Goal: Communication & Community: Answer question/provide support

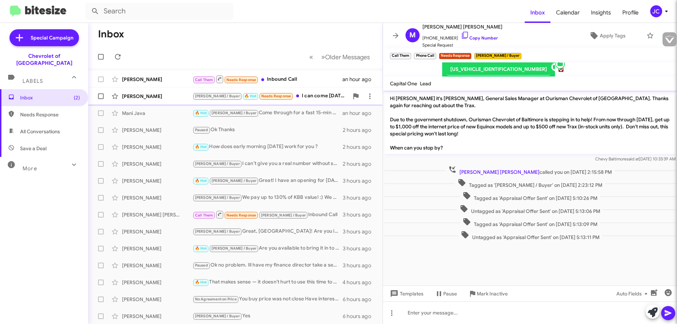
type input "[EMAIL_ADDRESS][DOMAIN_NAME]"
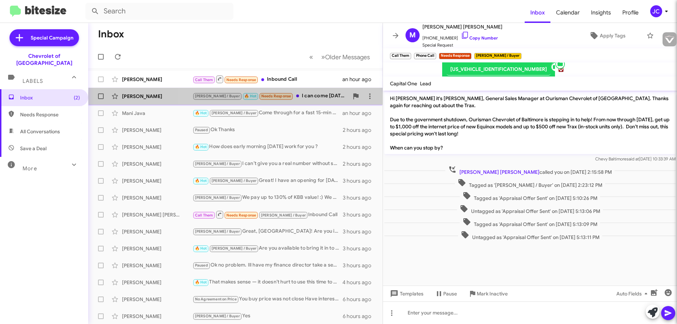
click at [327, 96] on div "[PERSON_NAME] / Buyer 🔥 Hot Needs Response I can come [DATE]" at bounding box center [271, 96] width 156 height 8
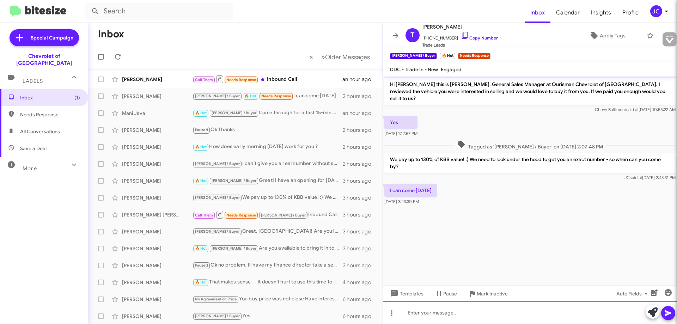
click at [418, 317] on div at bounding box center [530, 313] width 294 height 23
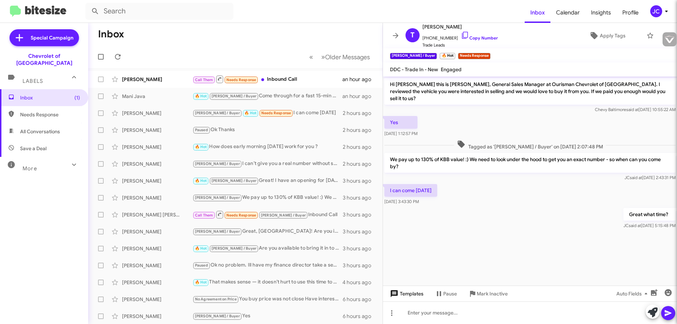
click at [416, 291] on span "Templates" at bounding box center [406, 294] width 35 height 13
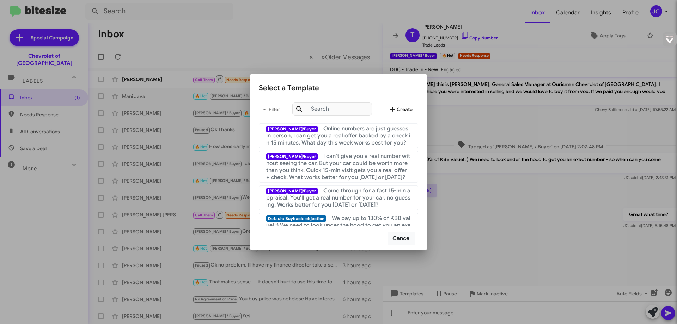
click at [403, 110] on span "Create" at bounding box center [400, 109] width 24 height 13
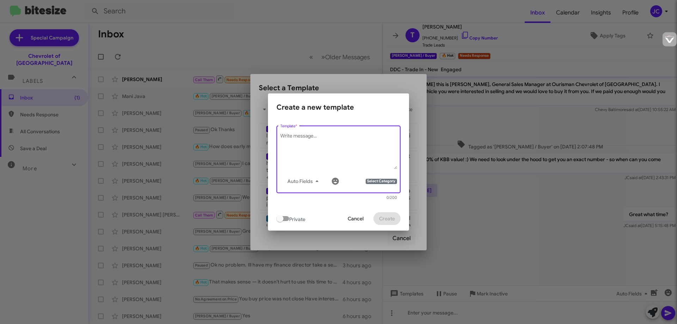
click at [298, 139] on textarea "Template *" at bounding box center [338, 151] width 117 height 37
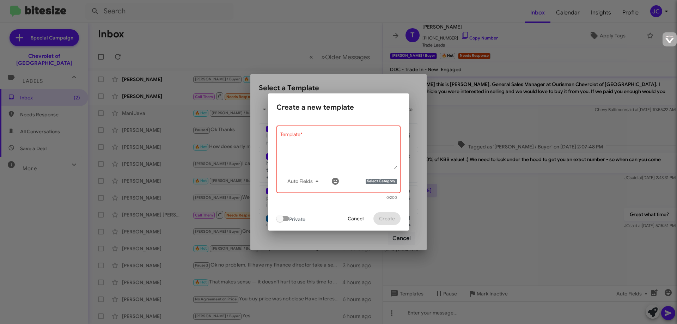
click at [304, 143] on textarea "Template *" at bounding box center [338, 151] width 117 height 37
paste textarea "Please bring along your vehicle's title, a valid photo ID, and any keys or remo…"
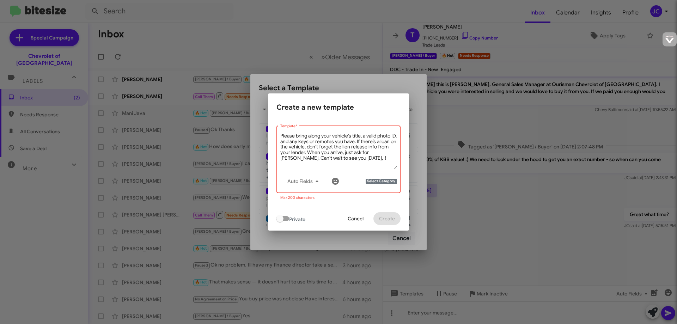
drag, startPoint x: 320, startPoint y: 152, endPoint x: 378, endPoint y: 163, distance: 59.3
click at [378, 163] on textarea "Please bring along your vehicle's title, a valid photo ID, and any keys or remo…" at bounding box center [338, 151] width 117 height 37
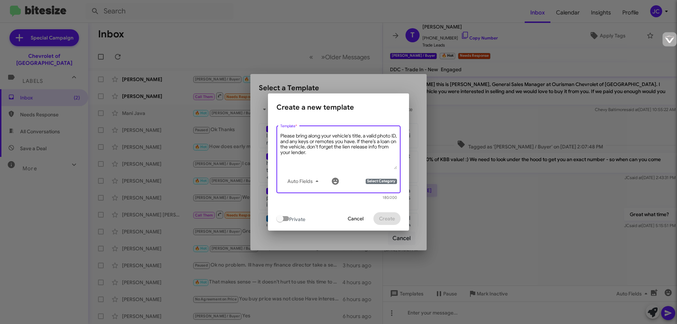
type textarea "Please bring along your vehicle's title, a valid photo ID, and any keys or remo…"
click at [382, 180] on span "Select Category" at bounding box center [381, 182] width 31 height 6
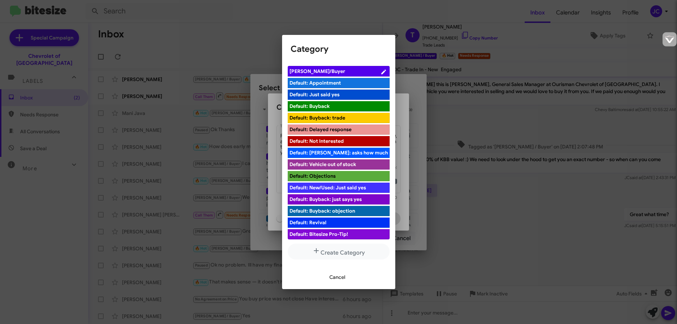
click at [330, 71] on span "[PERSON_NAME]/Buyer" at bounding box center [335, 71] width 91 height 7
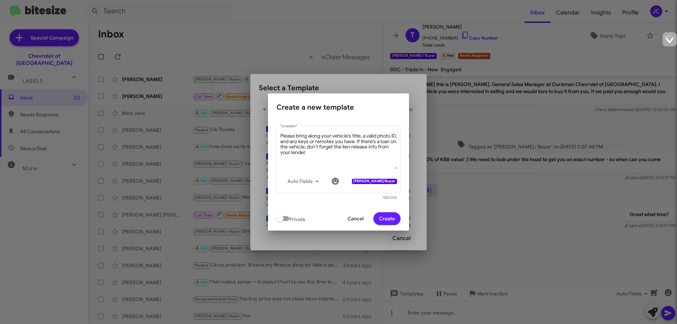
click at [388, 217] on span "Create" at bounding box center [387, 218] width 16 height 13
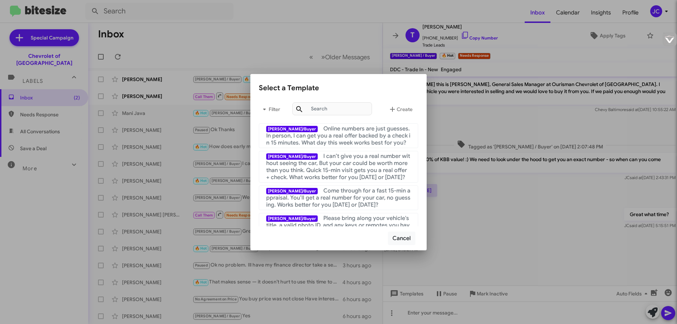
click at [490, 208] on div at bounding box center [338, 162] width 677 height 324
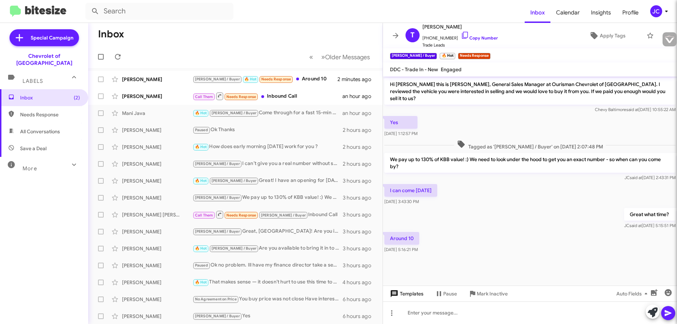
click at [408, 296] on span "Templates" at bounding box center [406, 294] width 35 height 13
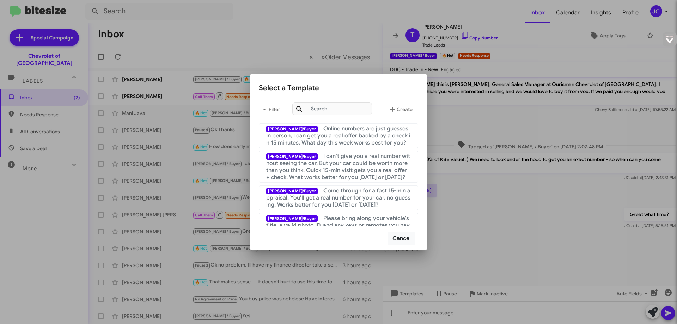
click at [464, 254] on div at bounding box center [338, 162] width 677 height 324
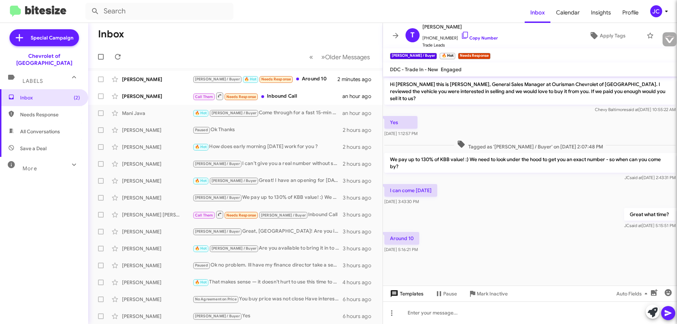
click at [409, 296] on span "Templates" at bounding box center [406, 294] width 35 height 13
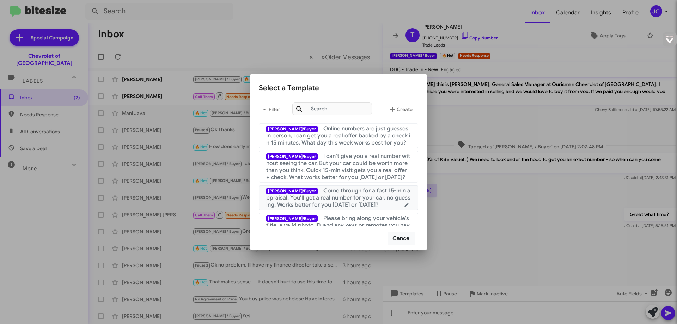
scroll to position [71, 0]
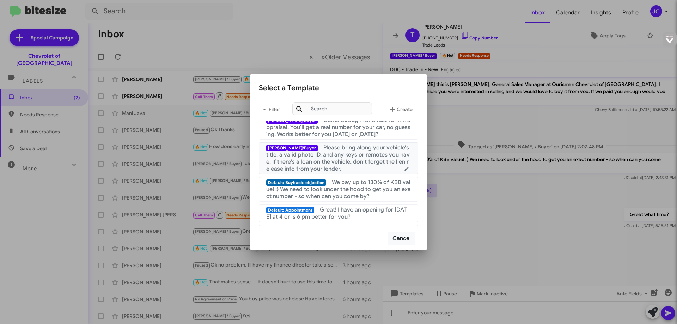
click at [340, 157] on span "Please bring along your vehicle's title, a valid photo ID, and any keys or remo…" at bounding box center [338, 158] width 144 height 28
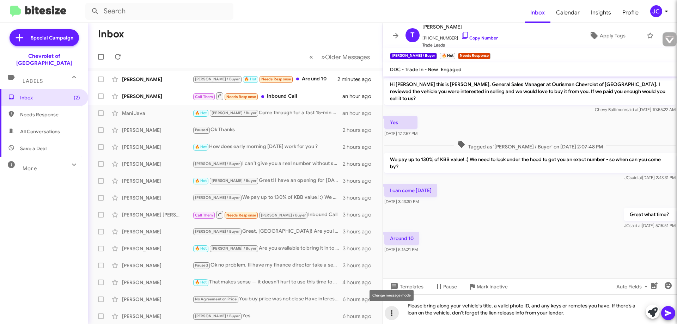
click at [392, 314] on icon at bounding box center [392, 313] width 8 height 8
click at [392, 314] on div at bounding box center [338, 162] width 677 height 324
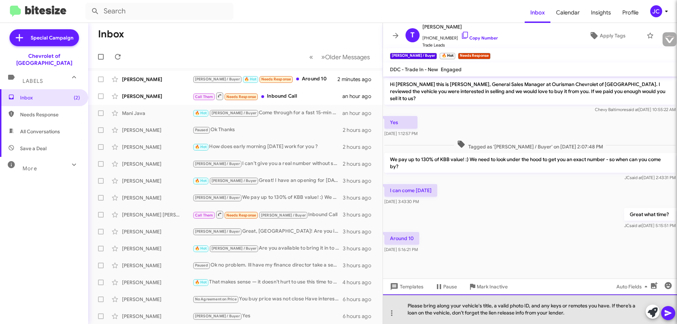
drag, startPoint x: 405, startPoint y: 306, endPoint x: 628, endPoint y: 322, distance: 223.2
click at [628, 322] on div "Please bring along your vehicle's title, a valid photo ID, and any keys or remo…" at bounding box center [530, 310] width 294 height 30
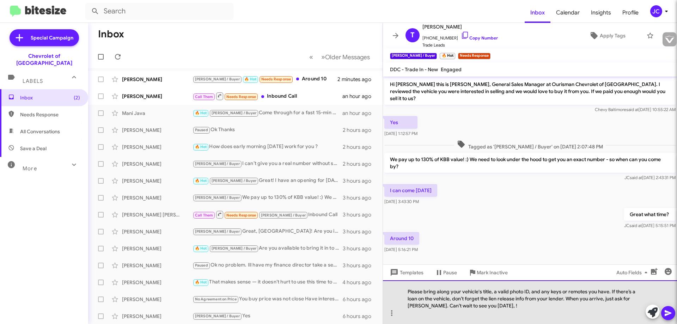
drag, startPoint x: 566, startPoint y: 299, endPoint x: 403, endPoint y: 288, distance: 163.4
click at [403, 288] on div "Please bring along your vehicle's title, a valid photo ID, and any keys or remo…" at bounding box center [530, 302] width 294 height 44
drag, startPoint x: 503, startPoint y: 307, endPoint x: 402, endPoint y: 286, distance: 102.7
click at [402, 286] on div "Please bring along your vehicle's title, a valid photo ID, and any keys or remo…" at bounding box center [530, 302] width 294 height 44
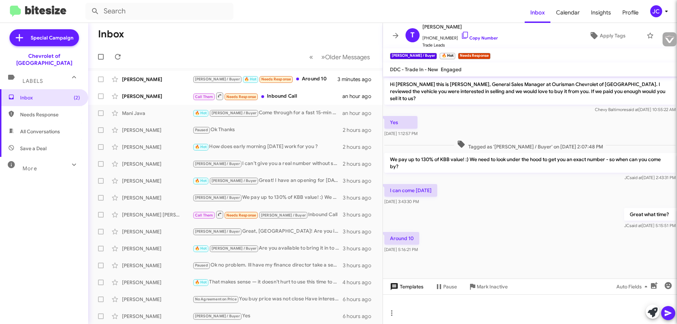
click at [413, 290] on span "Templates" at bounding box center [406, 286] width 35 height 13
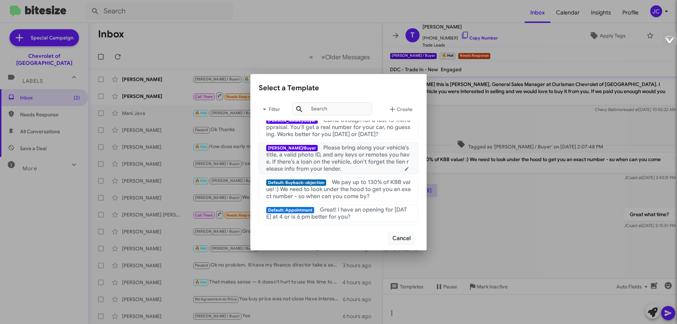
click at [309, 156] on span "Please bring along your vehicle's title, a valid photo ID, and any keys or remo…" at bounding box center [338, 158] width 144 height 28
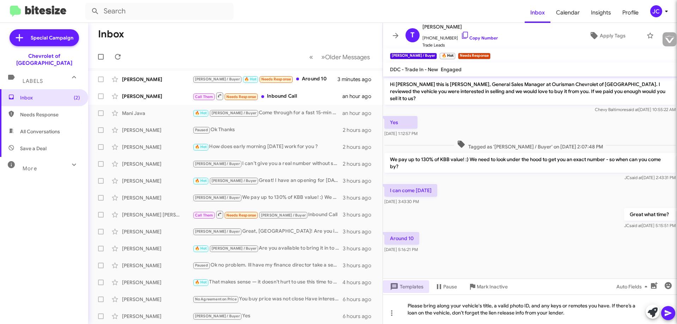
click at [671, 312] on icon at bounding box center [668, 313] width 8 height 8
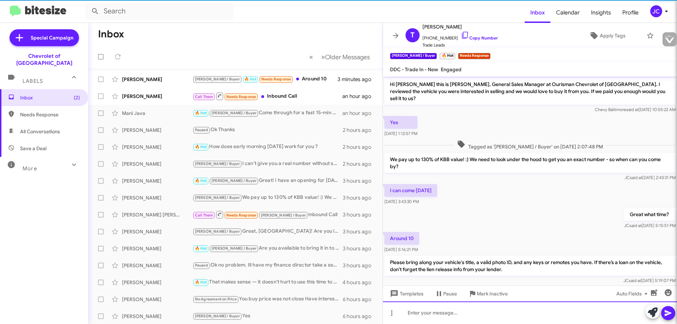
scroll to position [7, 0]
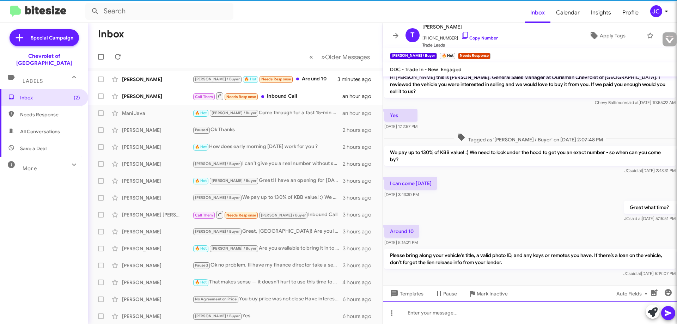
click at [438, 316] on div at bounding box center [530, 313] width 294 height 23
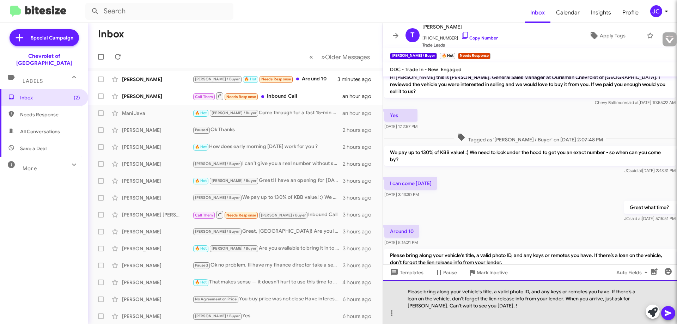
drag, startPoint x: 567, startPoint y: 300, endPoint x: 403, endPoint y: 290, distance: 165.0
click at [403, 290] on div "Please bring along your vehicle's title, a valid photo ID, and any keys or remo…" at bounding box center [530, 302] width 294 height 44
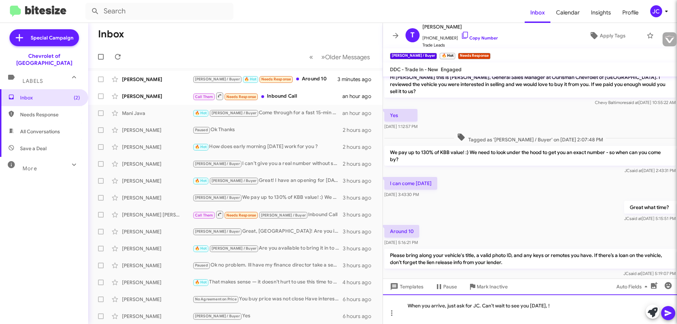
click at [555, 306] on div "When you arrive, just ask for JC. Can’t wait to see you [DATE], !" at bounding box center [530, 310] width 294 height 30
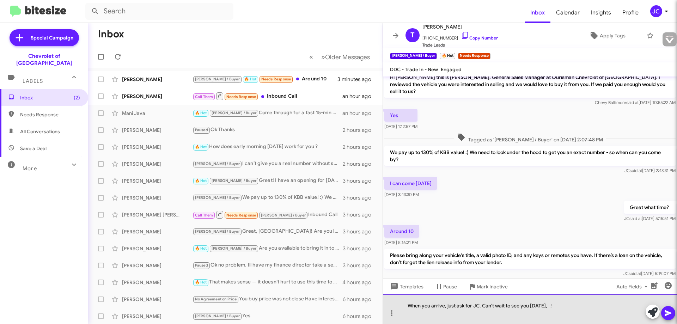
drag, startPoint x: 563, startPoint y: 308, endPoint x: 407, endPoint y: 304, distance: 156.0
click at [407, 304] on div "When you arrive, just ask for JC. Can’t wait to see you [DATE], !" at bounding box center [530, 310] width 294 height 30
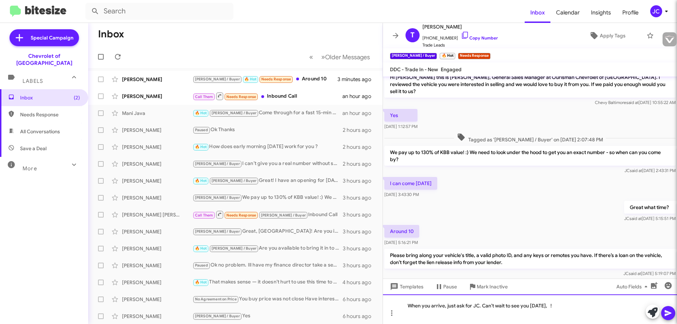
copy div "When you arrive, just ask for JC. Can’t wait to see you [DATE], !"
click at [404, 289] on span "Templates" at bounding box center [406, 286] width 35 height 13
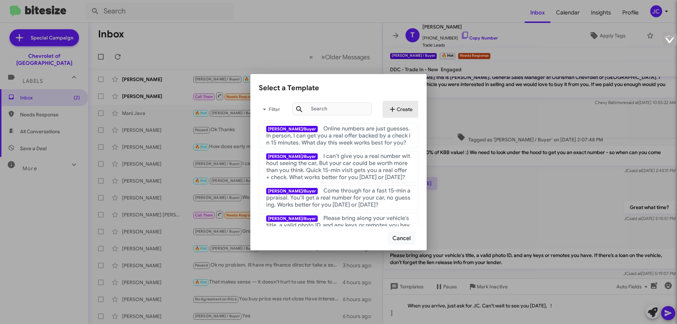
click at [406, 109] on span "Create" at bounding box center [400, 109] width 24 height 13
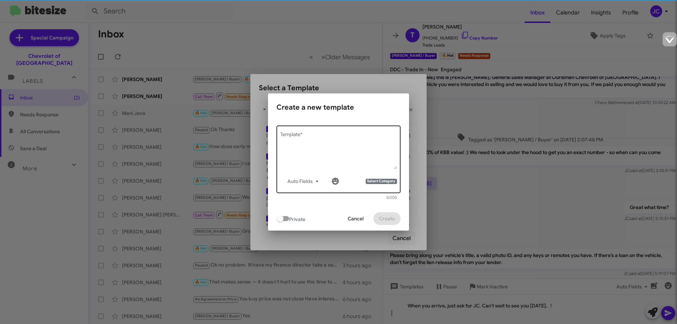
click at [294, 144] on textarea "Template *" at bounding box center [338, 151] width 117 height 37
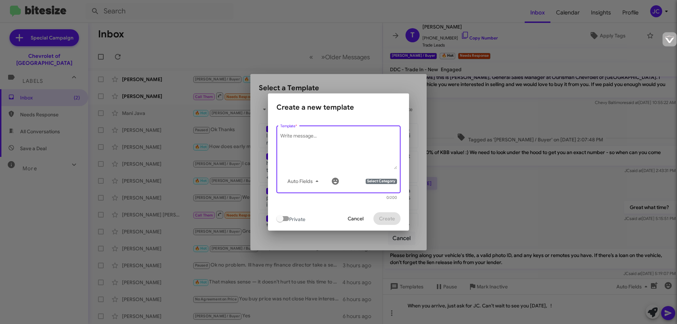
paste textarea "When you arrive, just ask for JC. Can’t wait to see you [DATE], !"
click at [313, 141] on textarea "When you arrive, just ask for JC. Can’t wait to see you [DATE], !" at bounding box center [338, 151] width 117 height 37
click at [299, 183] on span "Auto Fields" at bounding box center [305, 181] width 34 height 13
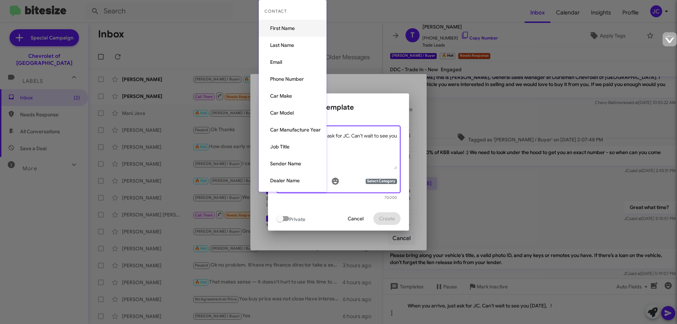
click at [283, 28] on button "First Name" at bounding box center [293, 28] width 68 height 17
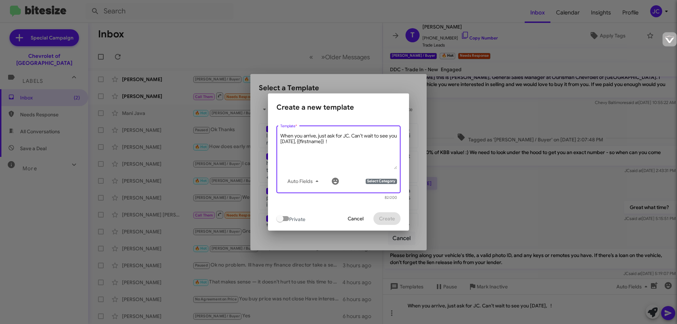
drag, startPoint x: 341, startPoint y: 141, endPoint x: 314, endPoint y: 143, distance: 27.5
click at [314, 143] on textarea "When you arrive, just ask for JC. Can’t wait to see you [DATE], {{firstname}} !" at bounding box center [338, 151] width 117 height 37
click at [314, 178] on icon "button" at bounding box center [317, 181] width 8 height 8
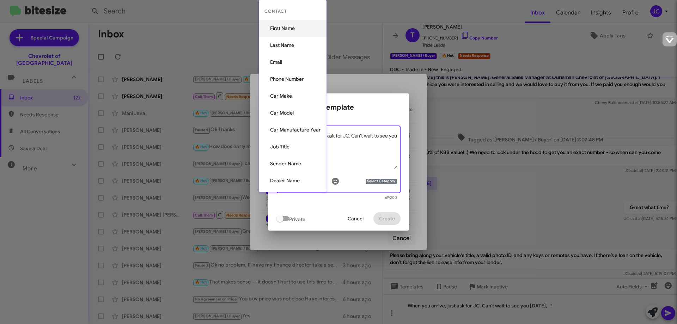
click at [285, 30] on button "First Name" at bounding box center [293, 28] width 68 height 17
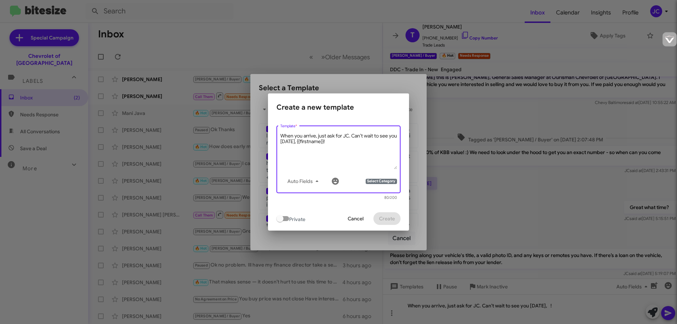
type textarea "When you arrive, just ask for JC. Can’t wait to see you [DATE], {{firstname}}!"
click at [385, 183] on span "Select Category" at bounding box center [381, 182] width 31 height 6
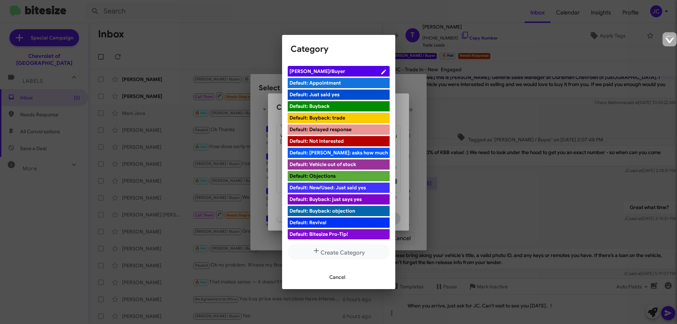
click at [321, 72] on span "[PERSON_NAME]/Buyer" at bounding box center [335, 71] width 91 height 7
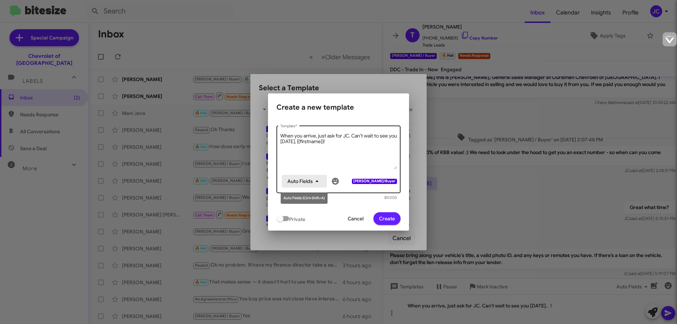
click at [315, 182] on icon "button" at bounding box center [317, 181] width 8 height 8
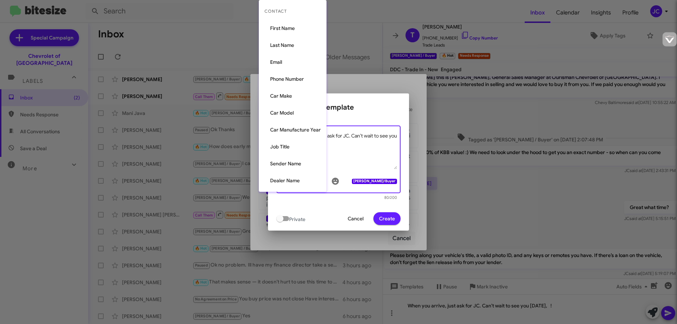
click at [359, 156] on div at bounding box center [338, 162] width 677 height 324
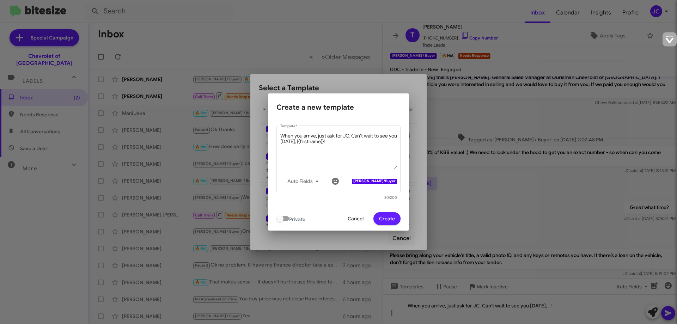
click at [387, 220] on span "Create" at bounding box center [387, 218] width 16 height 13
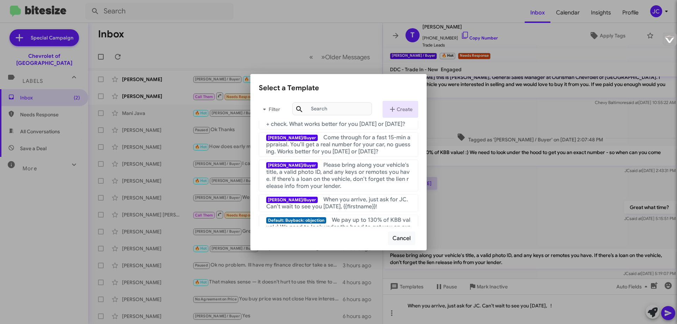
scroll to position [71, 0]
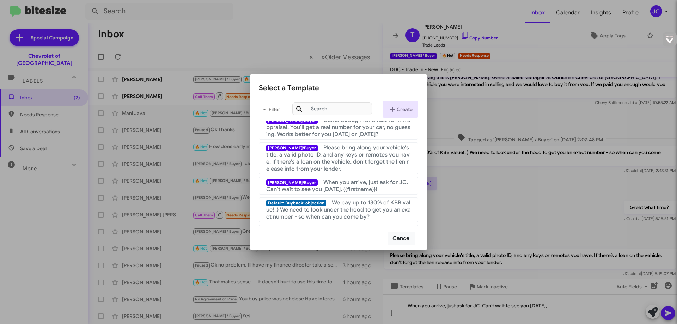
click at [526, 273] on div at bounding box center [338, 162] width 677 height 324
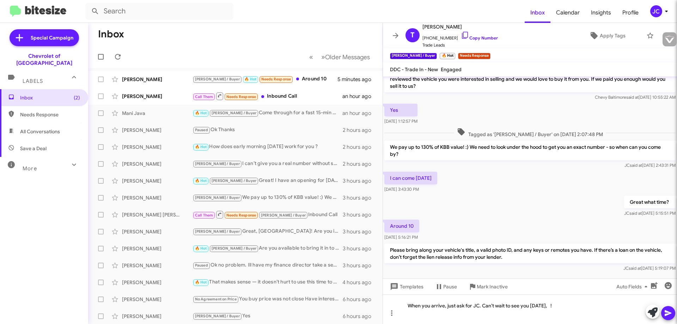
scroll to position [14, 0]
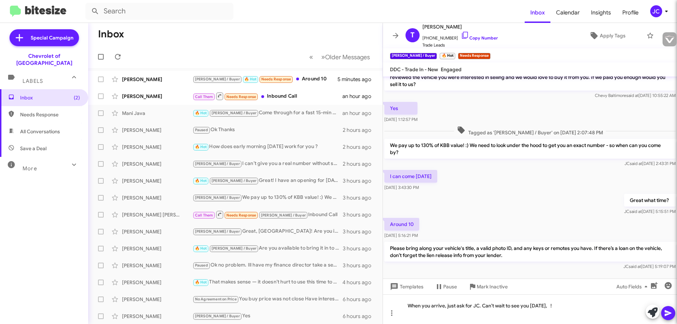
click at [418, 272] on div at bounding box center [530, 279] width 294 height 14
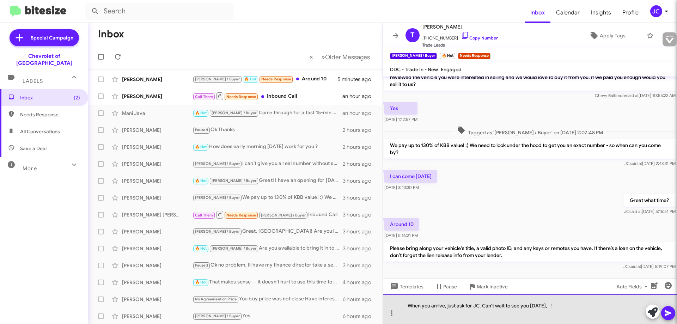
drag, startPoint x: 571, startPoint y: 304, endPoint x: 427, endPoint y: 310, distance: 144.8
click at [428, 310] on div "When you arrive, just ask for JC. Can’t wait to see you [DATE], !" at bounding box center [530, 310] width 294 height 30
drag, startPoint x: 405, startPoint y: 306, endPoint x: 579, endPoint y: 308, distance: 174.3
click at [579, 308] on div "When you arrive, just ask for JC. Can’t wait to see you [DATE], !" at bounding box center [530, 310] width 294 height 30
click at [446, 305] on div at bounding box center [530, 310] width 294 height 30
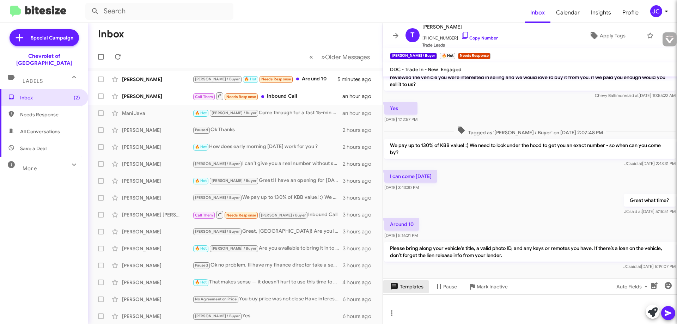
click at [413, 290] on span "Templates" at bounding box center [406, 286] width 35 height 13
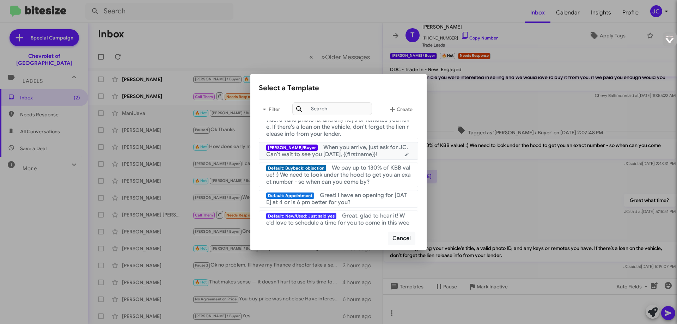
scroll to position [106, 0]
click at [347, 152] on span "When you arrive, just ask for JC. Can’t wait to see you [DATE], {{firstname}}!" at bounding box center [337, 151] width 142 height 14
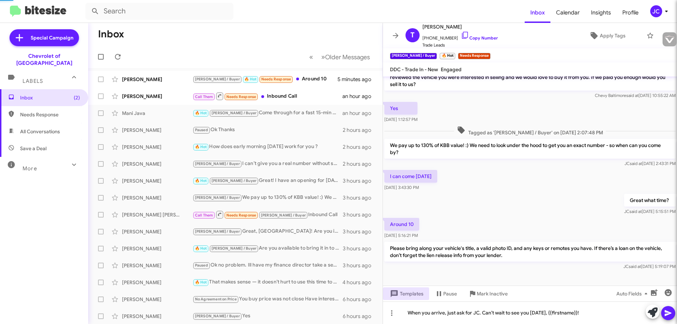
scroll to position [7, 0]
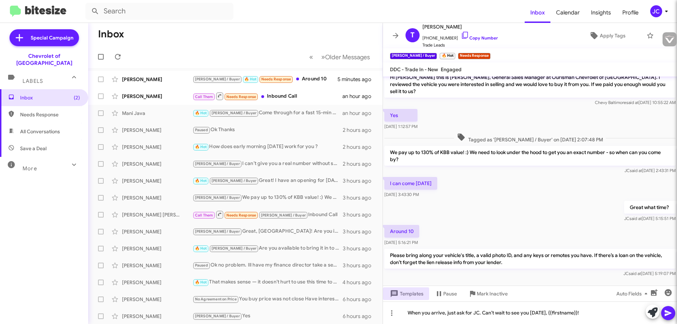
click at [669, 312] on icon at bounding box center [668, 313] width 7 height 6
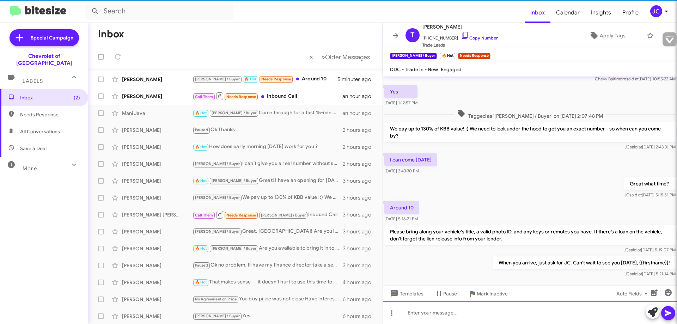
scroll to position [33, 0]
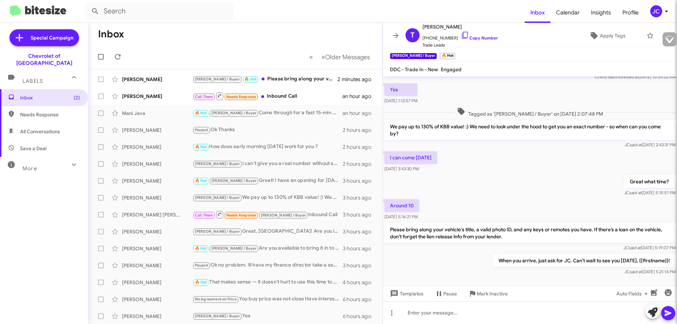
drag, startPoint x: 491, startPoint y: 258, endPoint x: 674, endPoint y: 257, distance: 182.7
click at [674, 257] on cdk-virtual-scroll-viewport "Hi [PERSON_NAME] this is [PERSON_NAME], General Sales Manager at Ourisman Chevr…" at bounding box center [530, 181] width 294 height 209
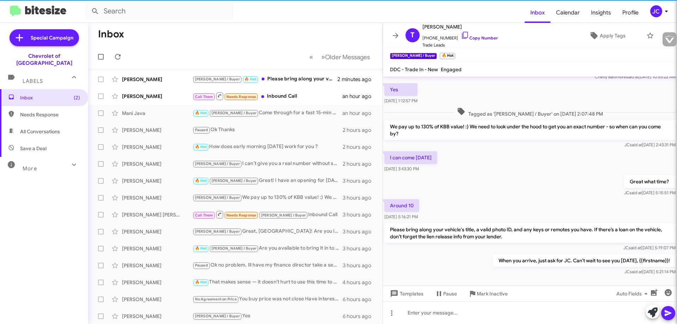
click at [652, 254] on p "When you arrive, just ask for JC. Can’t wait to see you [DATE], {{firstname}}!" at bounding box center [584, 260] width 183 height 13
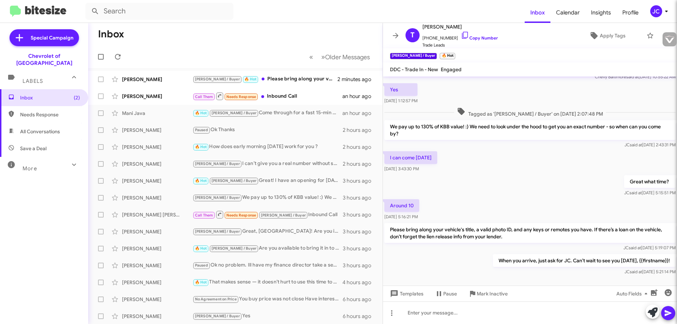
drag, startPoint x: 652, startPoint y: 253, endPoint x: 432, endPoint y: 263, distance: 220.0
click at [430, 262] on div "When you arrive, just ask for JC. Can’t wait to see you [DATE], {{firstname}}! …" at bounding box center [530, 265] width 294 height 24
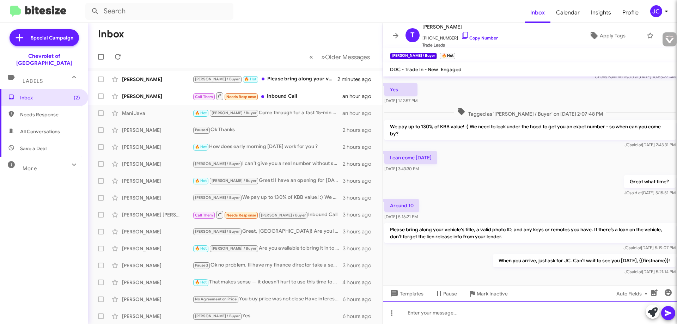
click at [441, 312] on div at bounding box center [530, 313] width 294 height 23
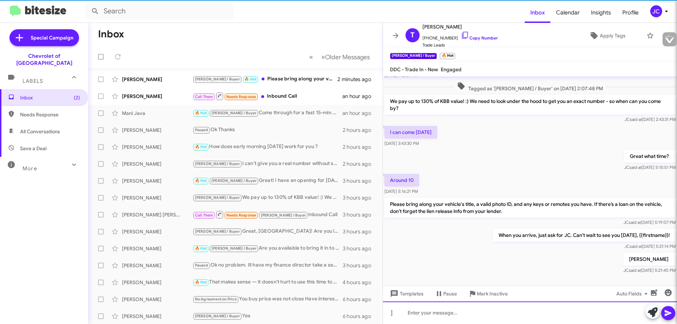
scroll to position [59, 0]
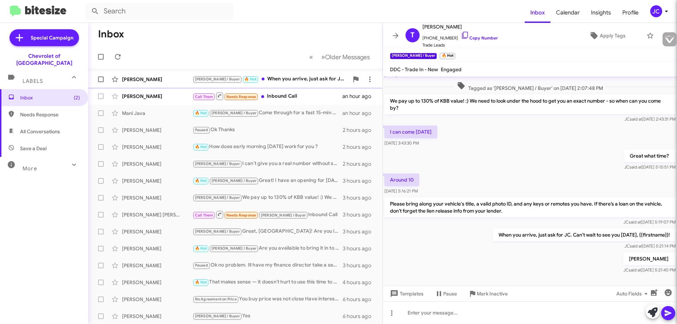
click at [284, 80] on div "[PERSON_NAME] / Buyer 🔥 Hot When you arrive, just ask for JC. Can’t wait to see…" at bounding box center [271, 79] width 156 height 8
click at [416, 295] on span "Templates" at bounding box center [406, 294] width 35 height 13
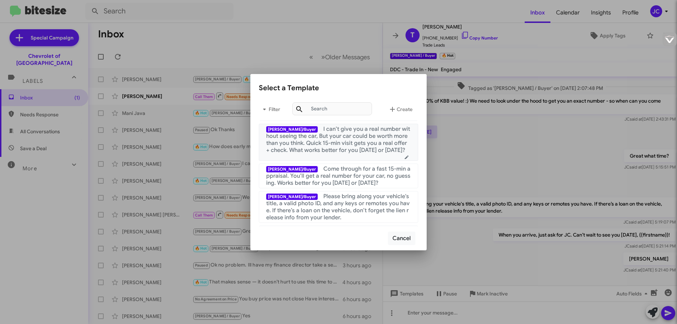
scroll to position [71, 0]
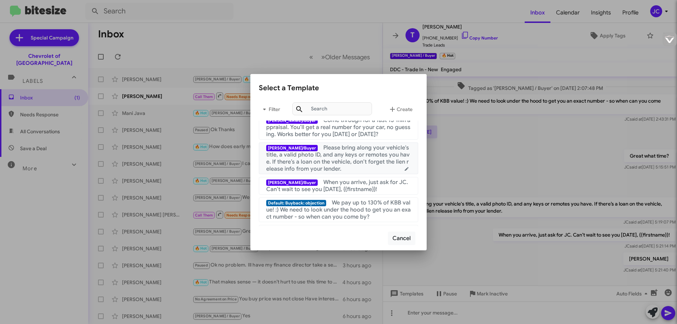
click at [338, 158] on span "Please bring along your vehicle's title, a valid photo ID, and any keys or remo…" at bounding box center [338, 158] width 144 height 28
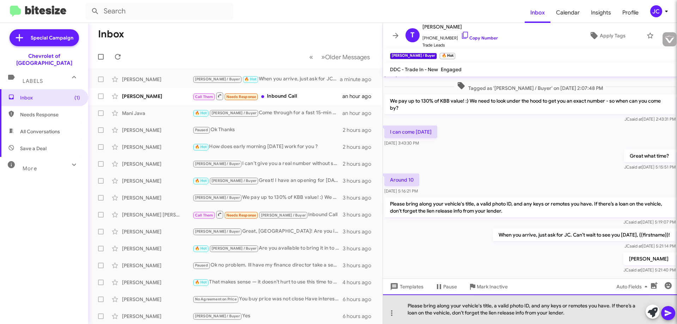
drag, startPoint x: 529, startPoint y: 317, endPoint x: 399, endPoint y: 306, distance: 130.7
click at [400, 306] on div "Please bring along your vehicle's title, a valid photo ID, and any keys or remo…" at bounding box center [530, 310] width 294 height 30
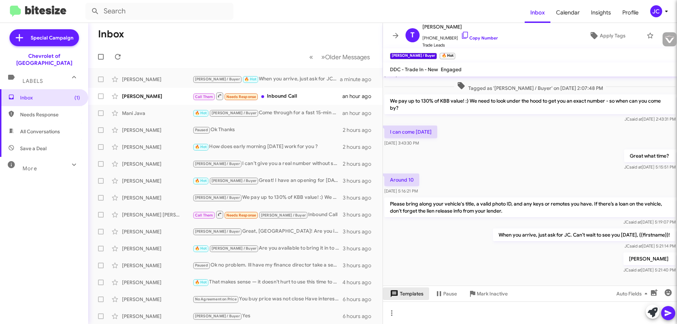
click at [404, 294] on span "Templates" at bounding box center [406, 294] width 35 height 13
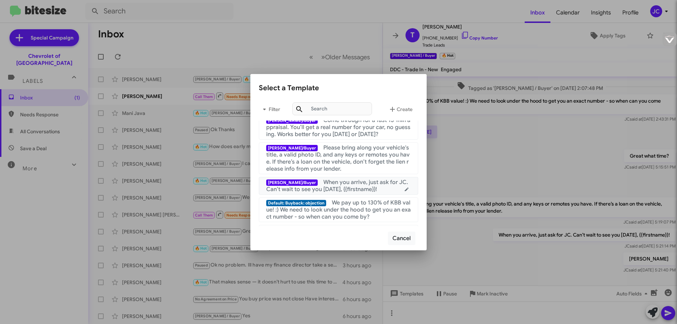
click at [405, 189] on icon at bounding box center [407, 190] width 4 height 4
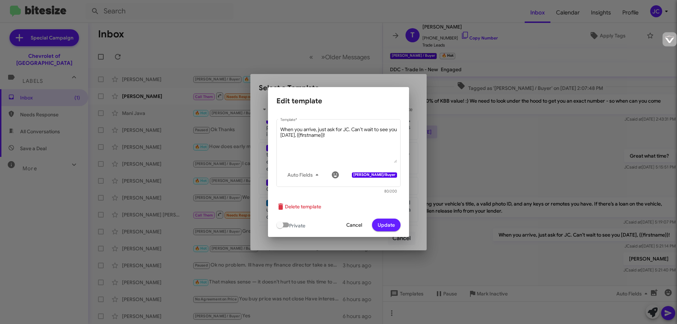
click at [281, 226] on span at bounding box center [280, 225] width 7 height 7
click at [280, 228] on input "checkbox" at bounding box center [280, 228] width 0 height 0
checkbox input "true"
drag, startPoint x: 341, startPoint y: 134, endPoint x: 314, endPoint y: 134, distance: 27.2
click at [314, 134] on textarea "When you arrive, just ask for JC. Can’t wait to see you [DATE], {{firstname}}!" at bounding box center [338, 144] width 117 height 37
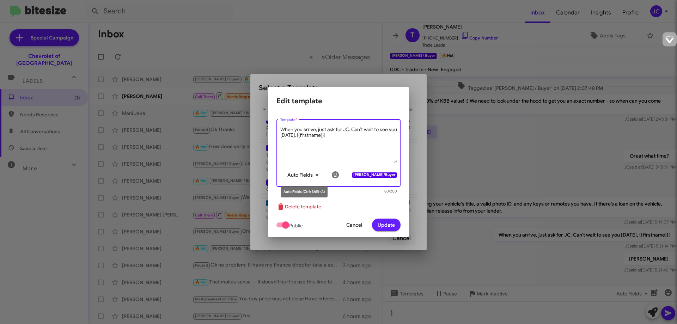
click at [312, 175] on span "Auto Fields" at bounding box center [305, 175] width 34 height 13
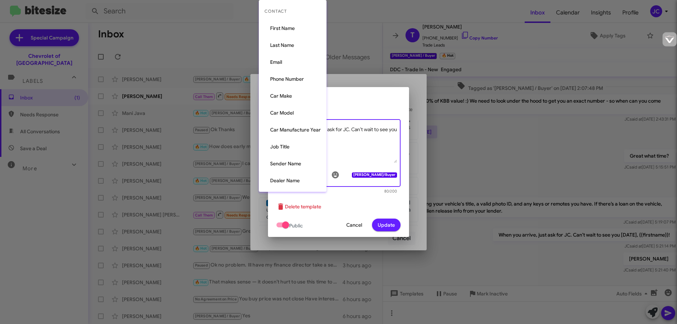
click at [345, 136] on div at bounding box center [338, 162] width 677 height 324
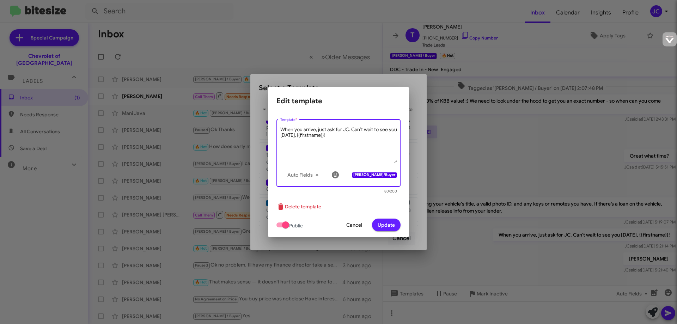
click at [339, 136] on textarea "When you arrive, just ask for JC. Can’t wait to see you [DATE], {{firstname}}!" at bounding box center [338, 144] width 117 height 37
drag, startPoint x: 282, startPoint y: 128, endPoint x: 359, endPoint y: 139, distance: 78.0
click at [359, 139] on textarea "When you arrive, just ask for JC. Can’t wait to see you [DATE], {{firstname}}!" at bounding box center [338, 144] width 117 height 37
click at [360, 138] on textarea "When you arrive, just ask for JC. Can’t wait to see you [DATE], {{firstname}}!" at bounding box center [338, 144] width 117 height 37
drag, startPoint x: 313, startPoint y: 135, endPoint x: 339, endPoint y: 136, distance: 25.8
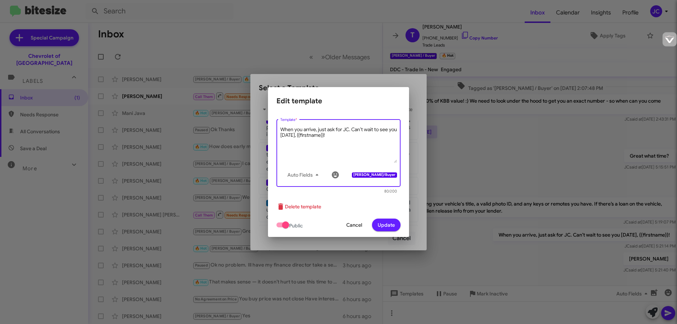
click at [339, 136] on textarea "When you arrive, just ask for JC. Can’t wait to see you [DATE], {{firstname}}!" at bounding box center [338, 144] width 117 height 37
type textarea "When you arrive, just ask for JC. Can’t wait to see you [DATE]!"
click at [386, 226] on span "Update" at bounding box center [386, 225] width 17 height 13
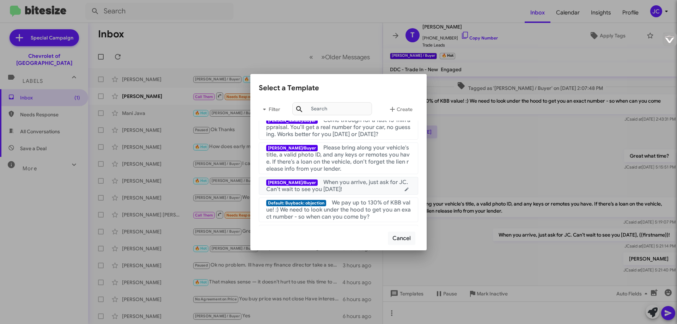
click at [333, 185] on span "When you arrive, just ask for JC. Can’t wait to see you [DATE]!" at bounding box center [337, 186] width 142 height 14
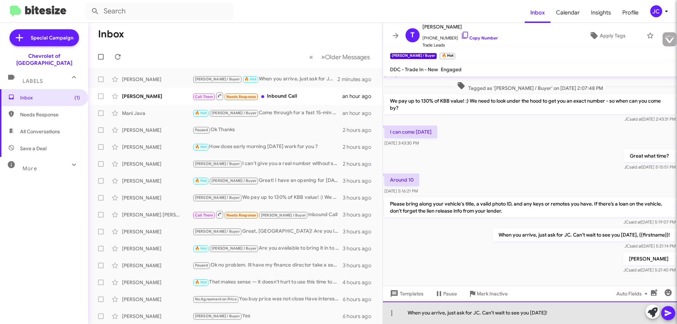
drag, startPoint x: 569, startPoint y: 316, endPoint x: 405, endPoint y: 309, distance: 164.2
click at [405, 309] on div "When you arrive, just ask for JC. Can’t wait to see you [DATE]!" at bounding box center [530, 313] width 294 height 23
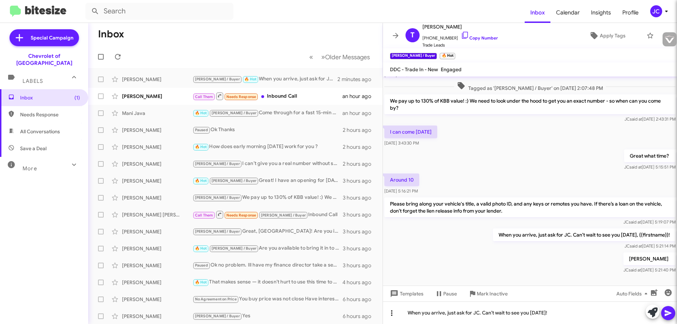
click at [393, 315] on icon at bounding box center [392, 313] width 8 height 8
click at [392, 311] on div at bounding box center [338, 162] width 677 height 324
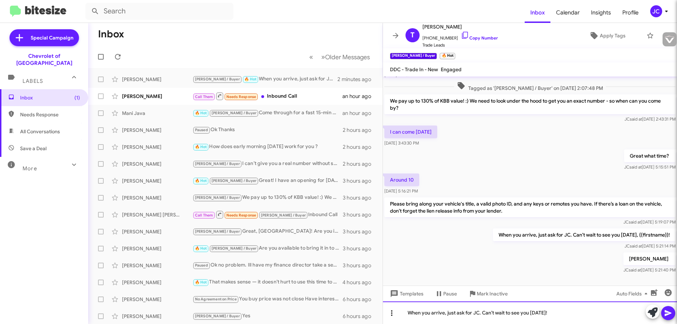
drag, startPoint x: 570, startPoint y: 315, endPoint x: 387, endPoint y: 308, distance: 183.2
click at [387, 310] on div "When you arrive, just ask for JC. Can’t wait to see you [DATE]!" at bounding box center [530, 313] width 294 height 23
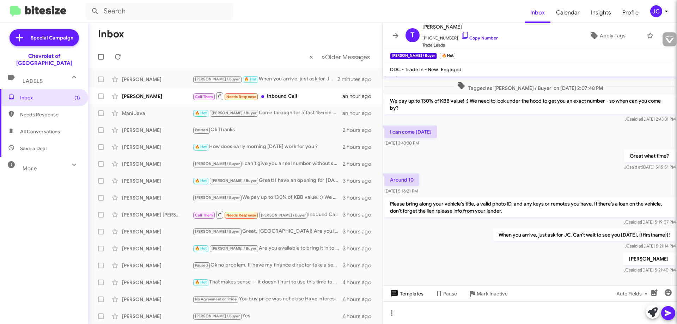
click at [405, 298] on span "Templates" at bounding box center [406, 294] width 35 height 13
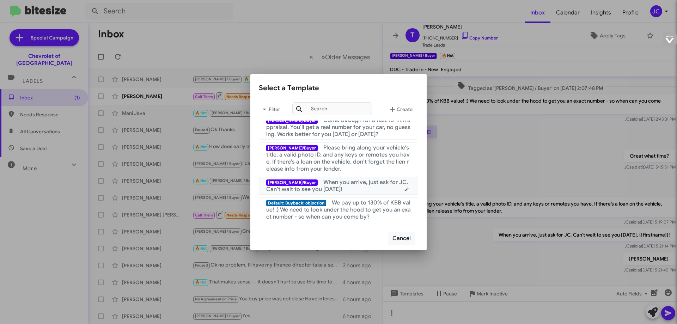
click at [405, 190] on icon at bounding box center [407, 190] width 4 height 4
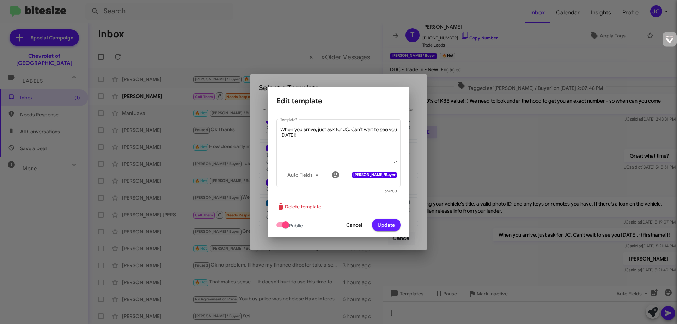
click at [286, 227] on span at bounding box center [285, 225] width 7 height 7
click at [280, 228] on input "checkbox" at bounding box center [280, 228] width 0 height 0
click at [283, 225] on span at bounding box center [280, 225] width 7 height 7
click at [280, 228] on input "checkbox" at bounding box center [280, 228] width 0 height 0
click at [287, 224] on span at bounding box center [285, 225] width 7 height 7
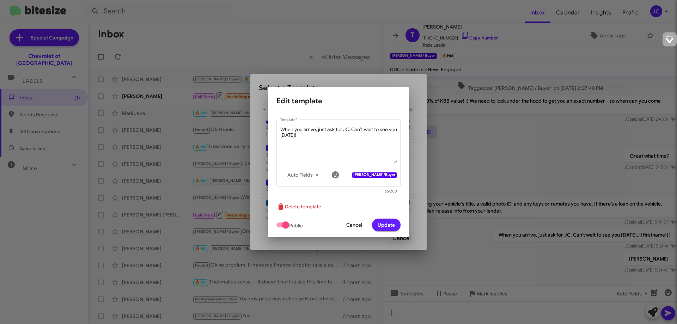
click at [280, 228] on input "checkbox" at bounding box center [280, 228] width 0 height 0
checkbox input "false"
click at [390, 228] on span "Update" at bounding box center [386, 225] width 17 height 13
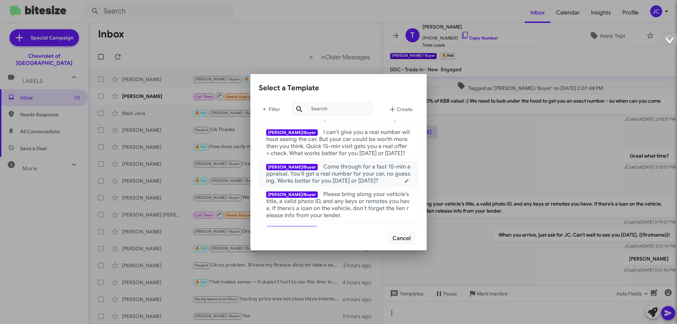
scroll to position [0, 0]
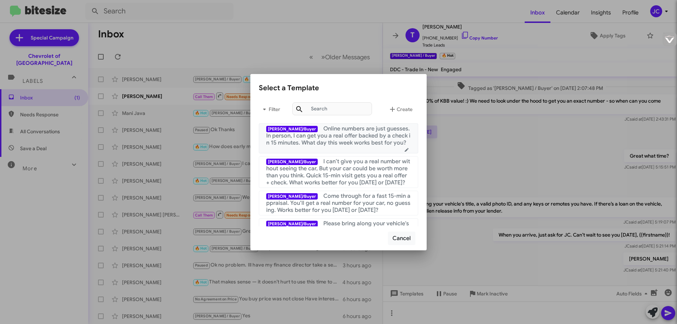
click at [405, 148] on icon at bounding box center [407, 150] width 4 height 4
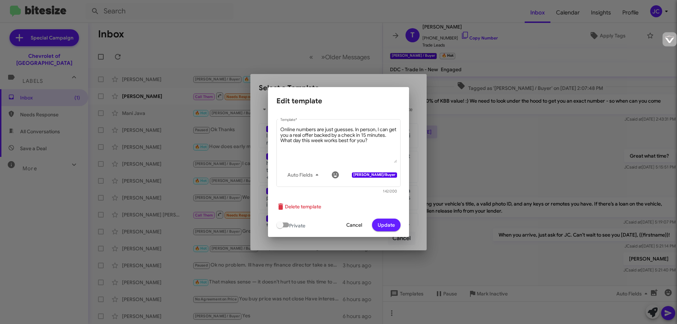
click at [352, 226] on span "Cancel" at bounding box center [354, 225] width 16 height 13
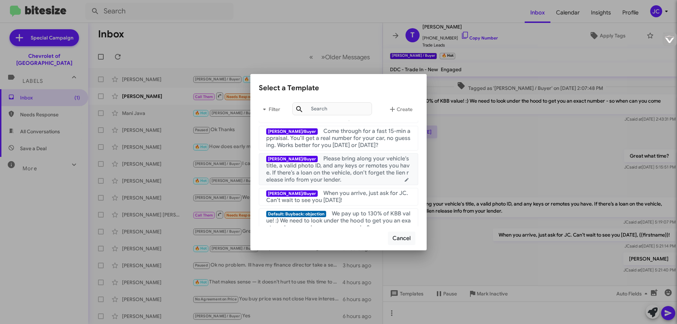
scroll to position [71, 0]
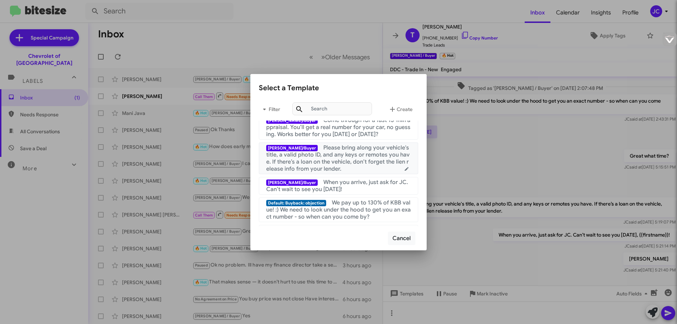
click at [403, 168] on icon at bounding box center [407, 169] width 8 height 5
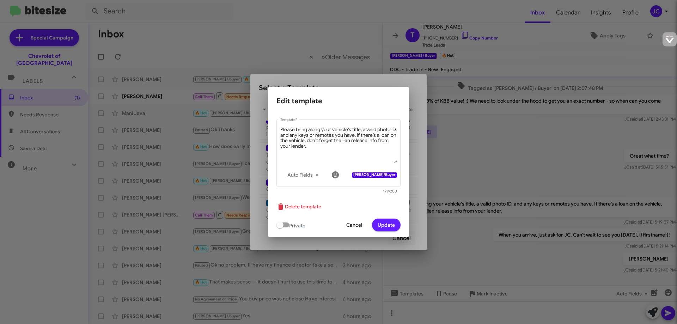
click at [284, 225] on span at bounding box center [283, 225] width 13 height 5
click at [280, 228] on input "checkbox" at bounding box center [280, 228] width 0 height 0
checkbox input "true"
click at [388, 228] on span "Update" at bounding box center [386, 225] width 17 height 13
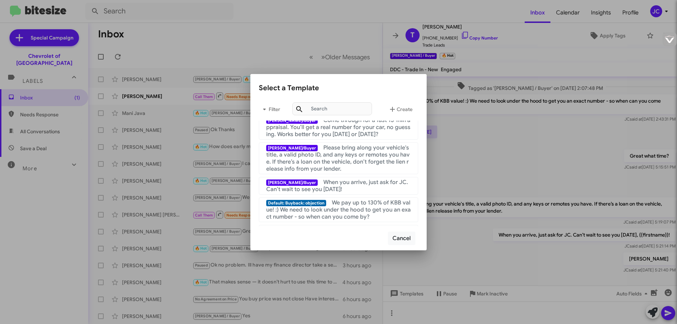
click at [490, 180] on div at bounding box center [338, 162] width 677 height 324
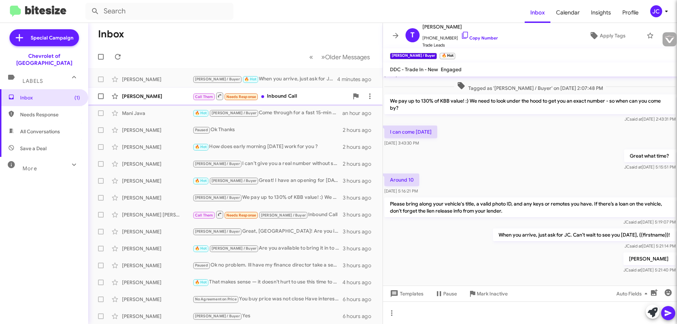
click at [316, 97] on div "Call Them Needs Response Inbound Call" at bounding box center [271, 96] width 156 height 9
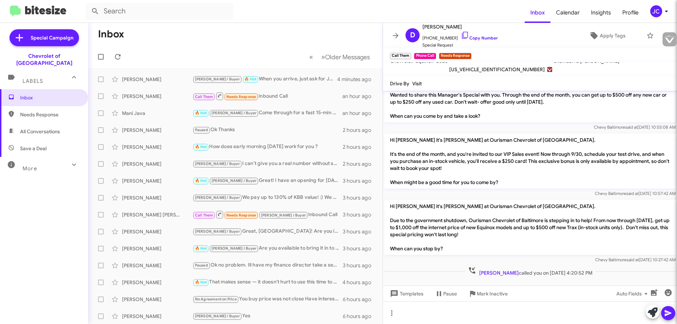
scroll to position [72, 0]
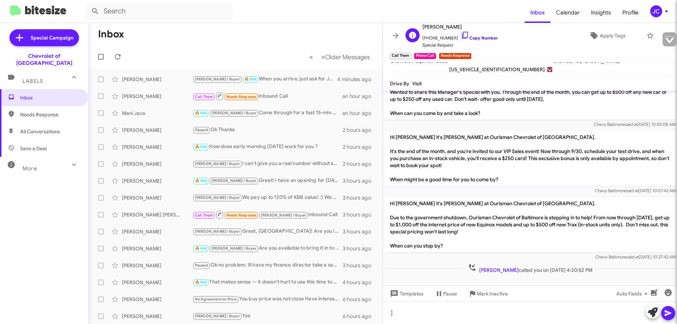
click at [482, 38] on link "Copy Number" at bounding box center [479, 37] width 37 height 5
